Goal: Information Seeking & Learning: Learn about a topic

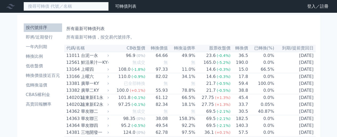
click at [72, 7] on input at bounding box center [65, 6] width 85 height 9
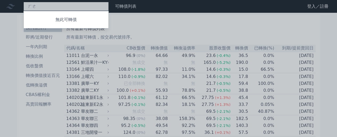
type input "喝"
type input "y"
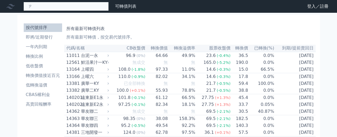
type input "ㄏ"
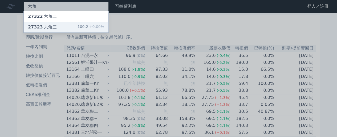
type input "六角"
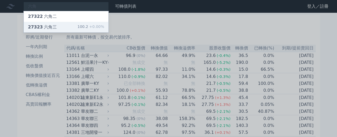
click at [59, 25] on div "27323 六角三 100.2 +0.00%" at bounding box center [66, 27] width 85 height 11
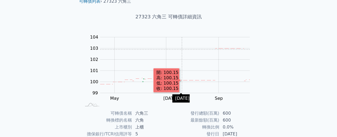
scroll to position [53, 0]
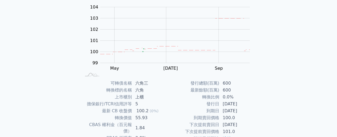
drag, startPoint x: 223, startPoint y: 111, endPoint x: 246, endPoint y: 111, distance: 23.4
click at [246, 111] on td "[DATE]" at bounding box center [238, 111] width 37 height 7
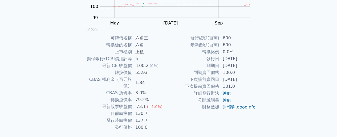
scroll to position [107, 0]
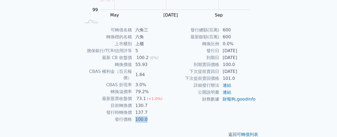
drag, startPoint x: 135, startPoint y: 113, endPoint x: 145, endPoint y: 113, distance: 10.1
click at [145, 116] on td "100.0" at bounding box center [150, 119] width 37 height 7
drag, startPoint x: 136, startPoint y: 99, endPoint x: 149, endPoint y: 103, distance: 14.2
click at [149, 103] on tbody "可轉債名稱 六角三 轉換標的名稱 六角 上市櫃別 上櫃 擔保銀行/TCRI信用評等 5 最新 CB 收盤價 100.2 (0%) 轉換價值 55.93 CBA…" at bounding box center [124, 75] width 87 height 96
